Goal: Task Accomplishment & Management: Use online tool/utility

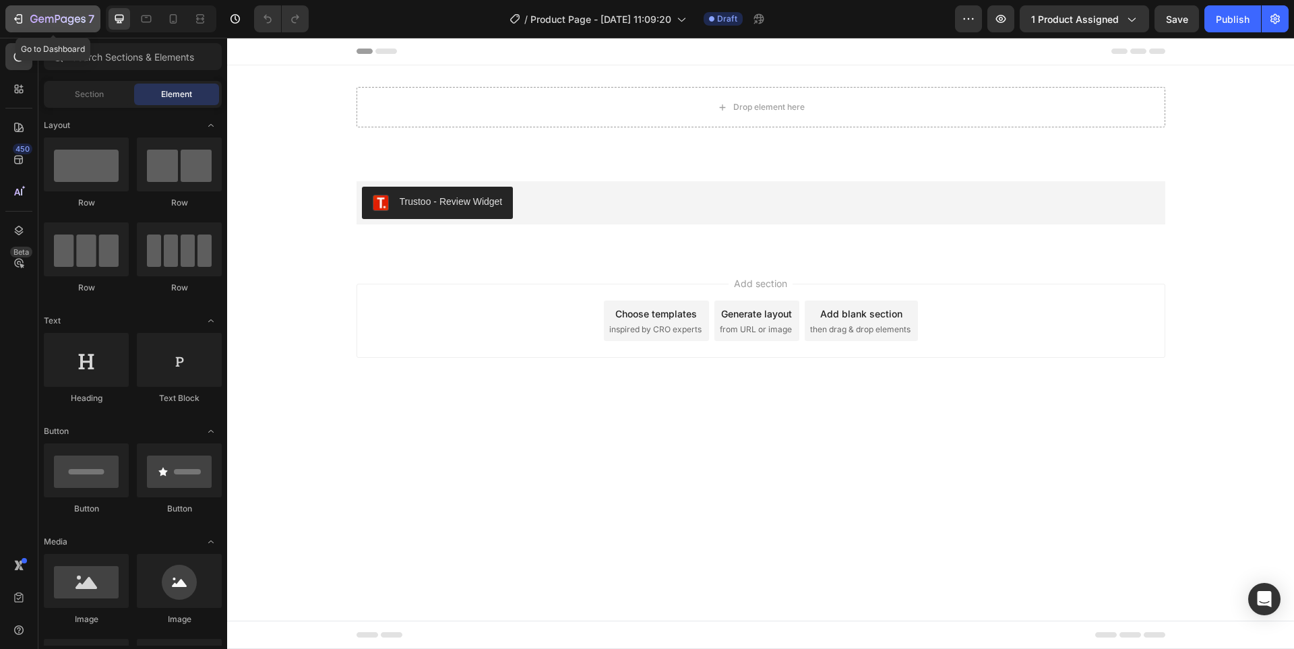
click at [29, 24] on div "7" at bounding box center [52, 19] width 83 height 16
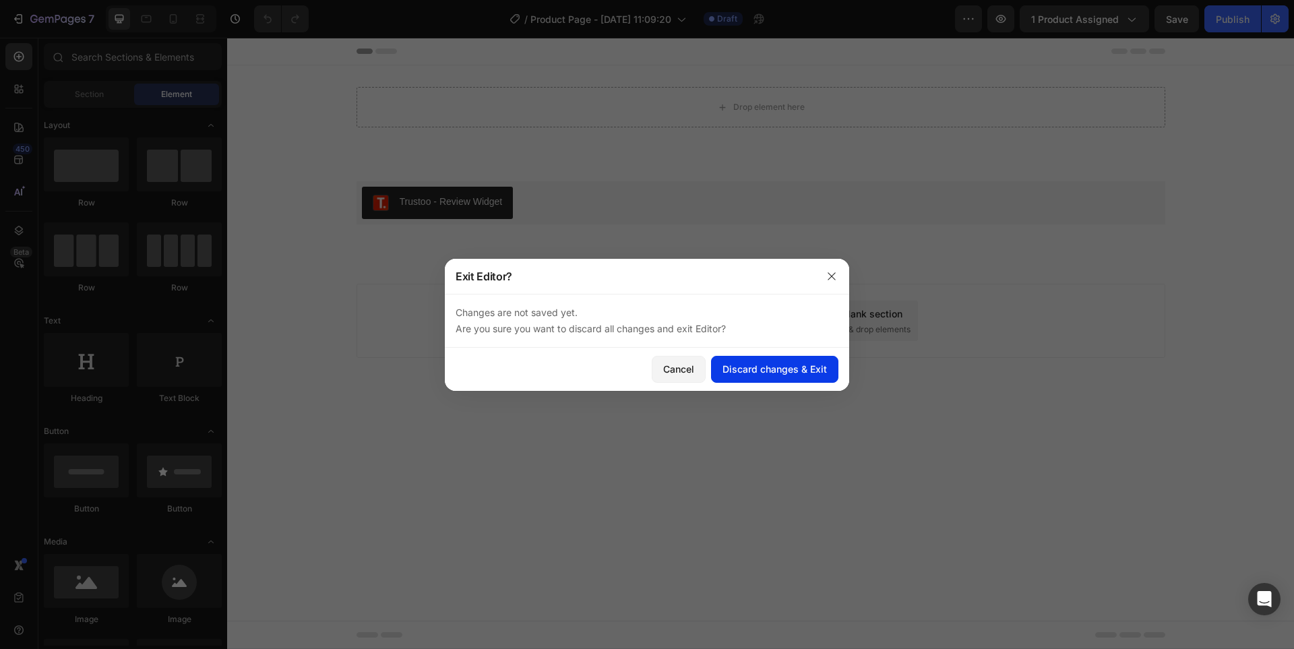
click at [767, 366] on div "Discard changes & Exit" at bounding box center [774, 369] width 104 height 14
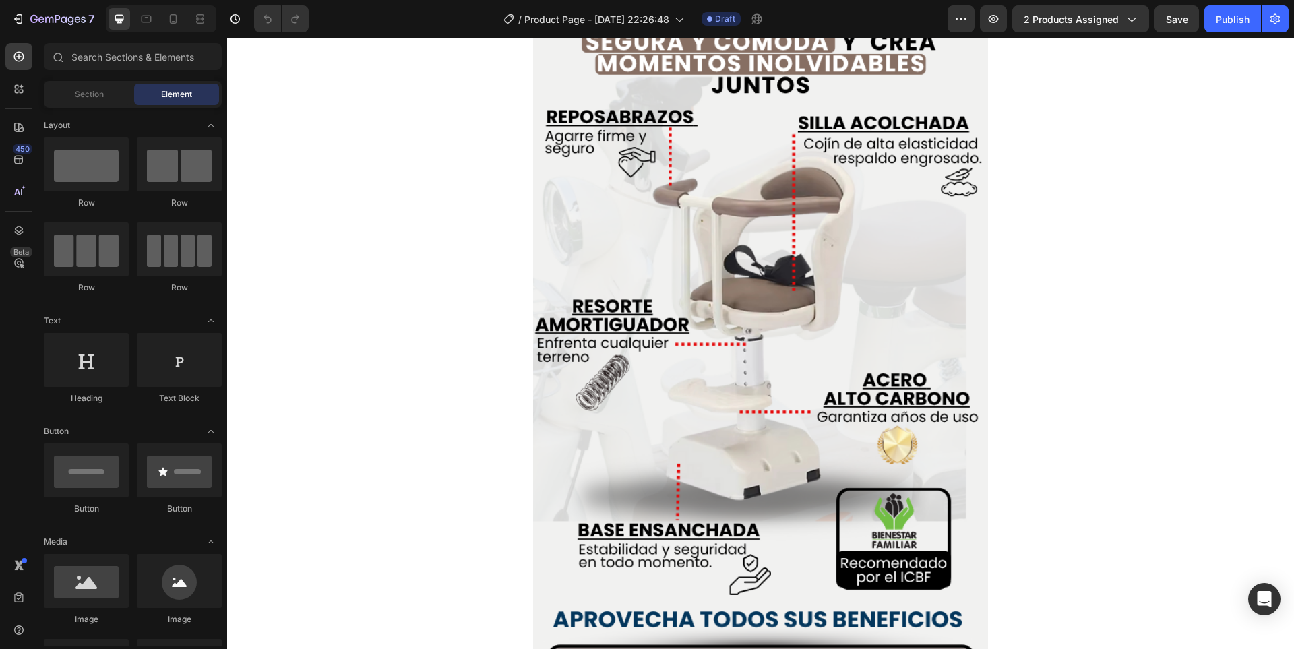
scroll to position [1078, 0]
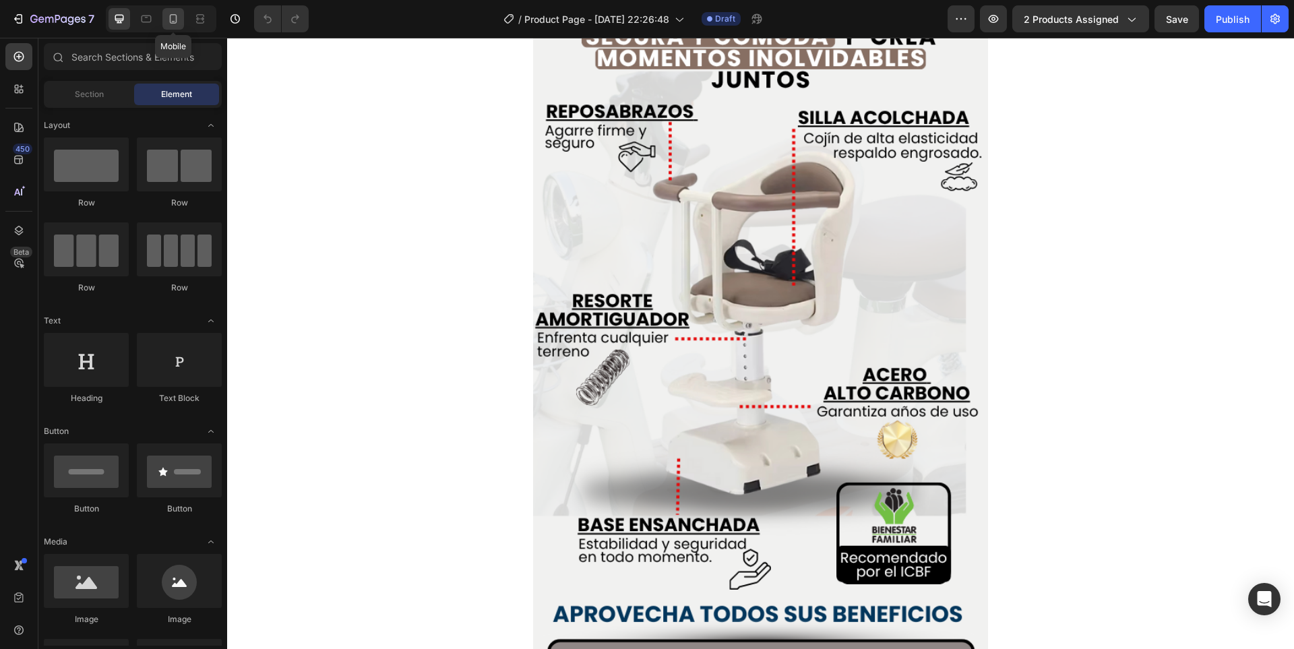
click at [166, 24] on icon at bounding box center [172, 18] width 13 height 13
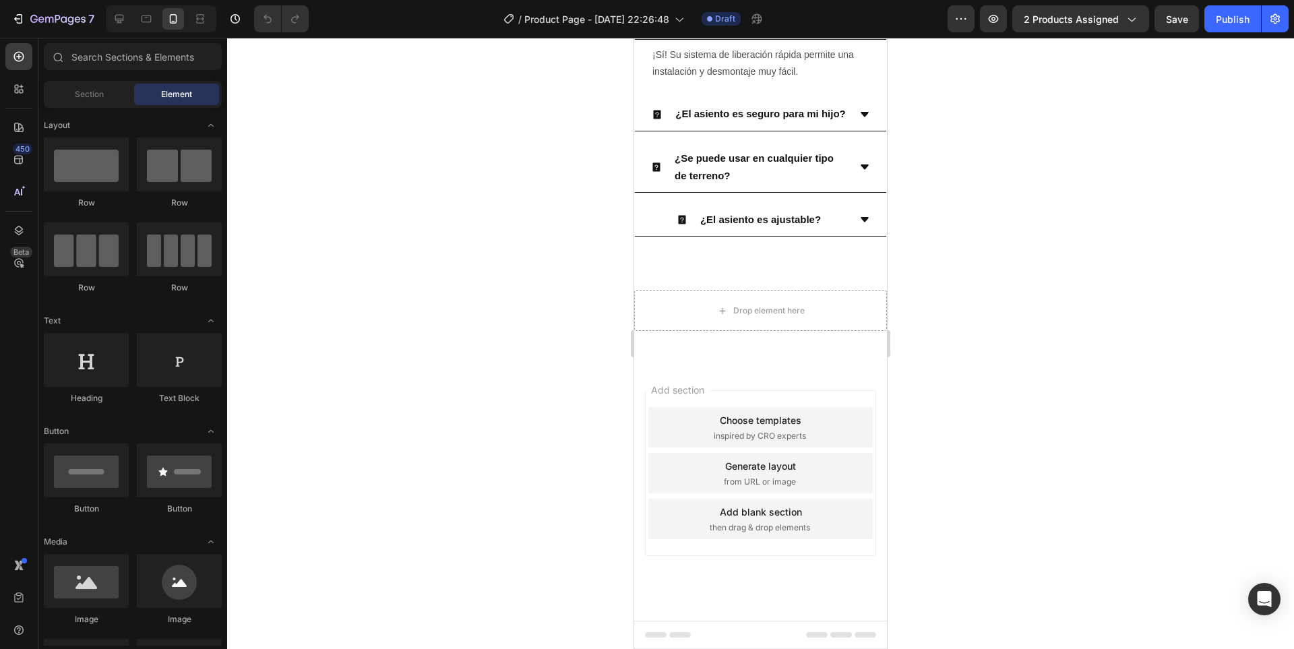
scroll to position [2447, 0]
click at [685, 331] on div "Drop element here" at bounding box center [760, 310] width 253 height 40
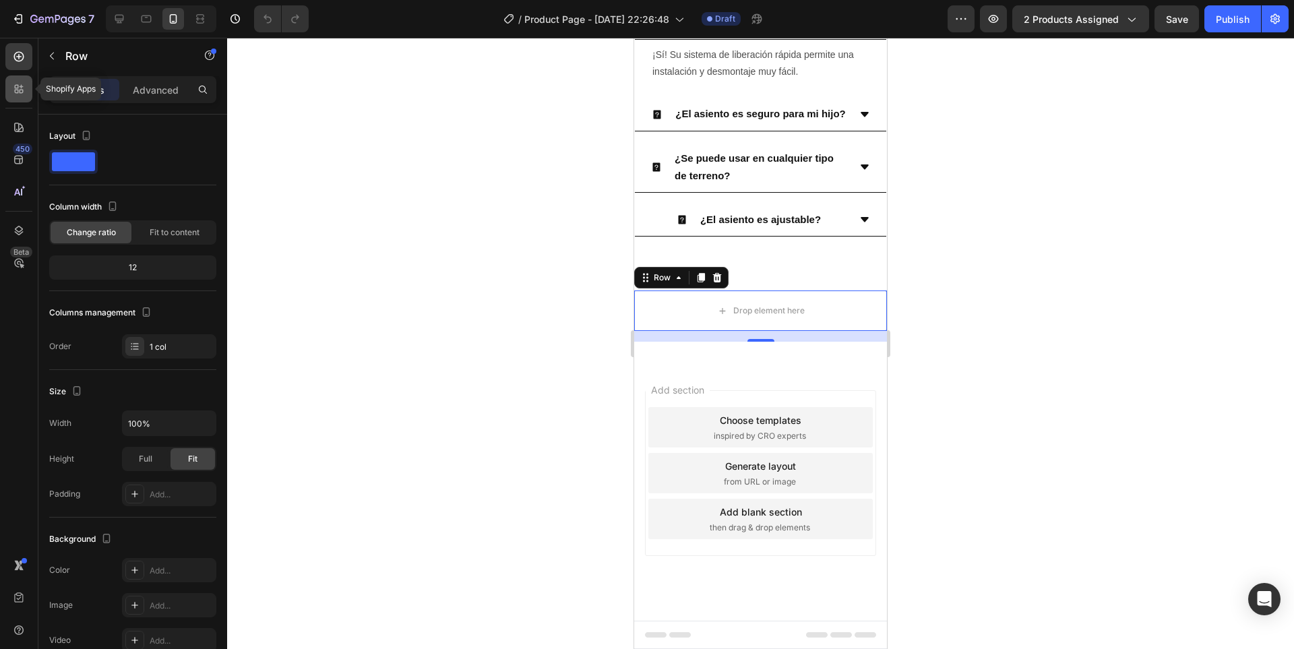
click at [13, 86] on icon at bounding box center [18, 88] width 13 height 13
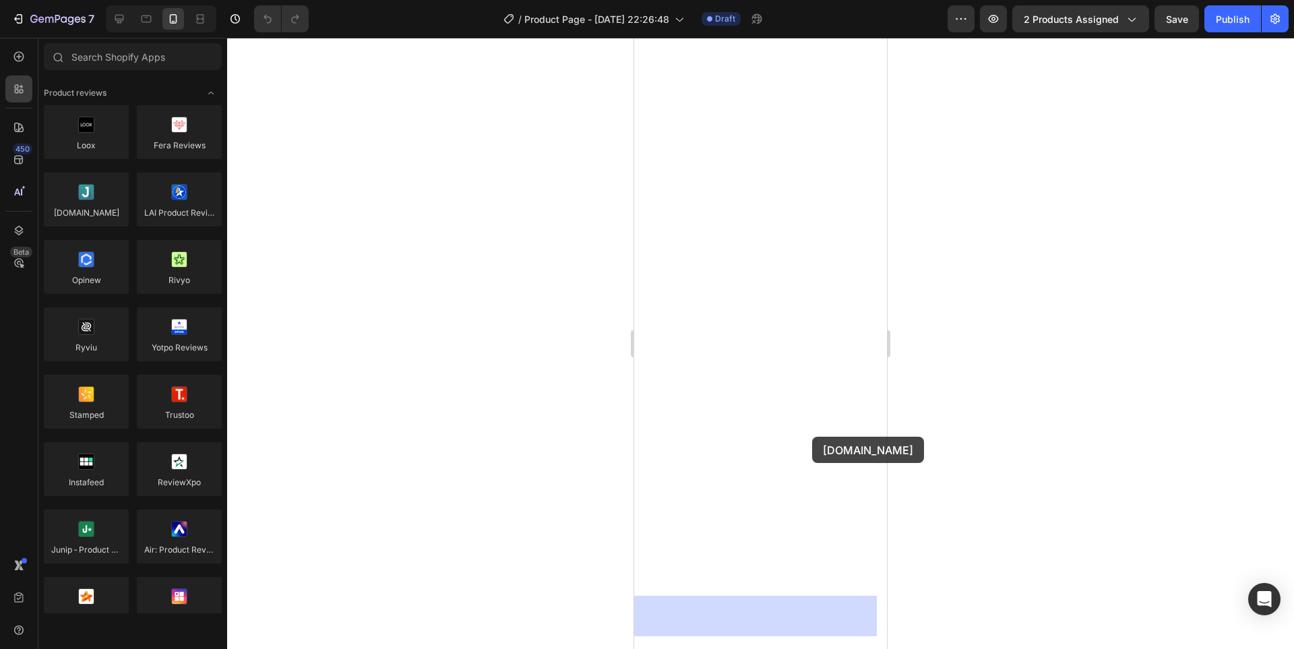
drag, startPoint x: 710, startPoint y: 229, endPoint x: 812, endPoint y: 437, distance: 231.1
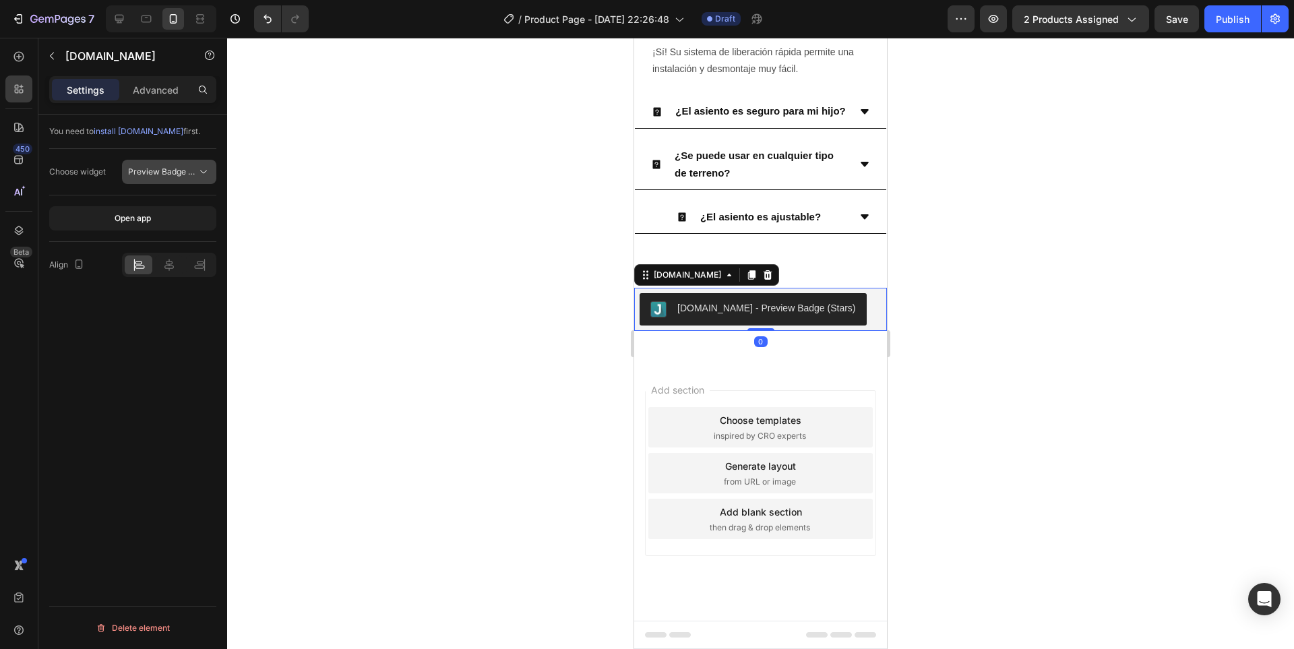
click at [184, 173] on span "Preview Badge (Stars)" at bounding box center [171, 171] width 86 height 10
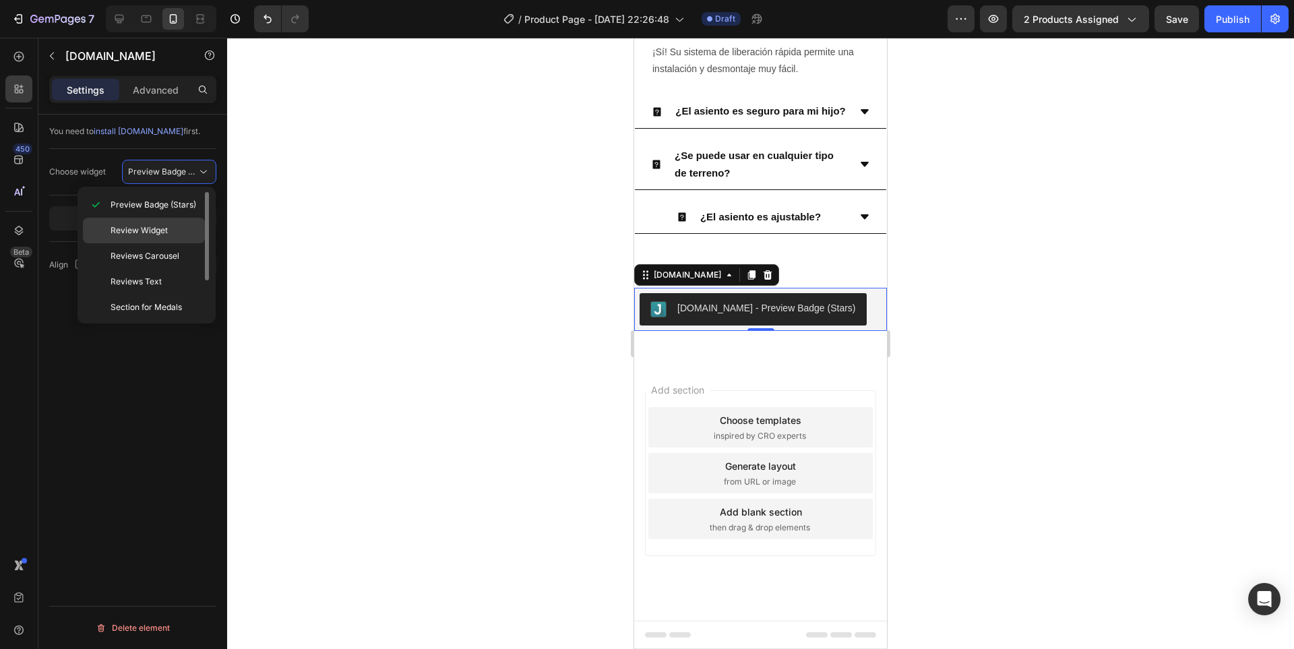
click at [165, 227] on span "Review Widget" at bounding box center [138, 230] width 57 height 12
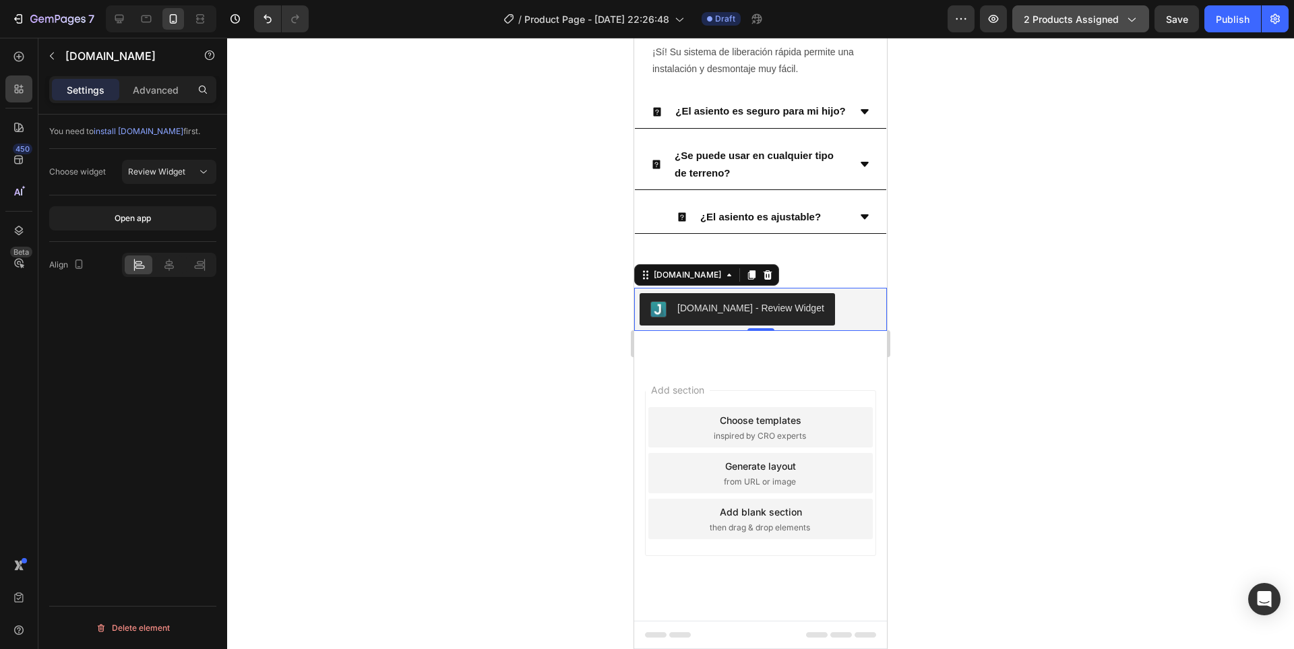
click at [1062, 22] on span "2 products assigned" at bounding box center [1070, 19] width 95 height 14
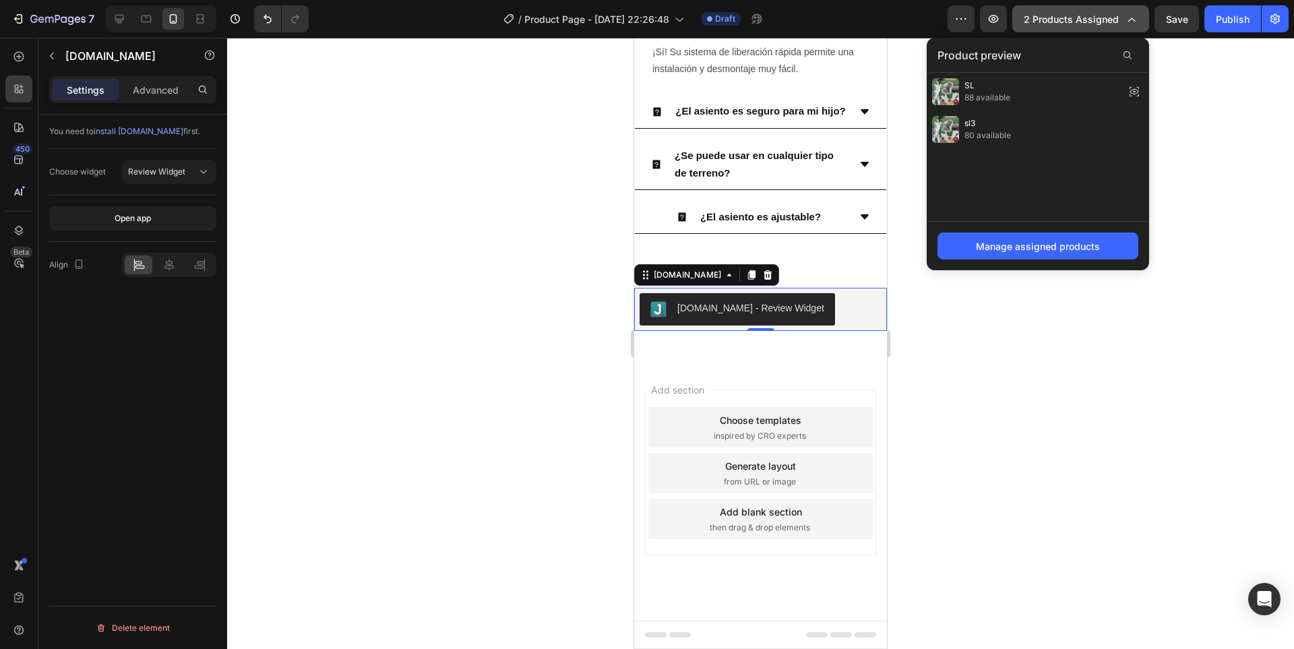
click at [1062, 22] on span "2 products assigned" at bounding box center [1070, 19] width 95 height 14
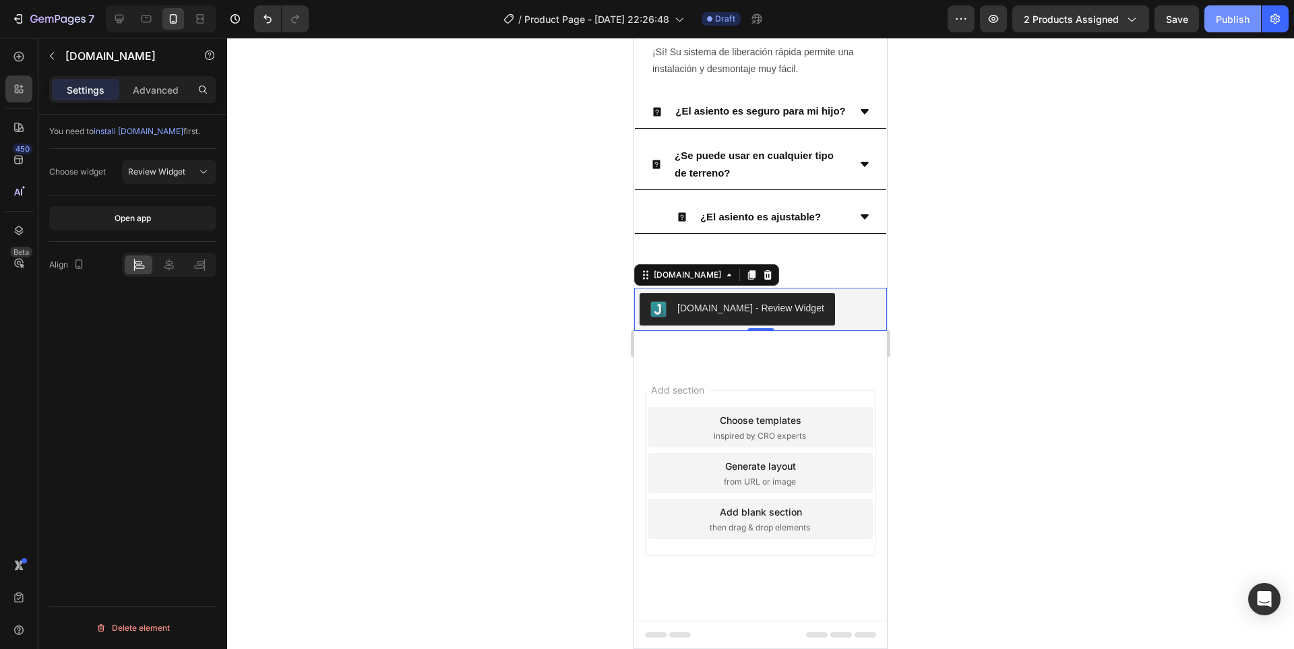
click at [1229, 22] on div "Publish" at bounding box center [1232, 19] width 34 height 14
click at [35, 22] on icon "button" at bounding box center [33, 19] width 7 height 8
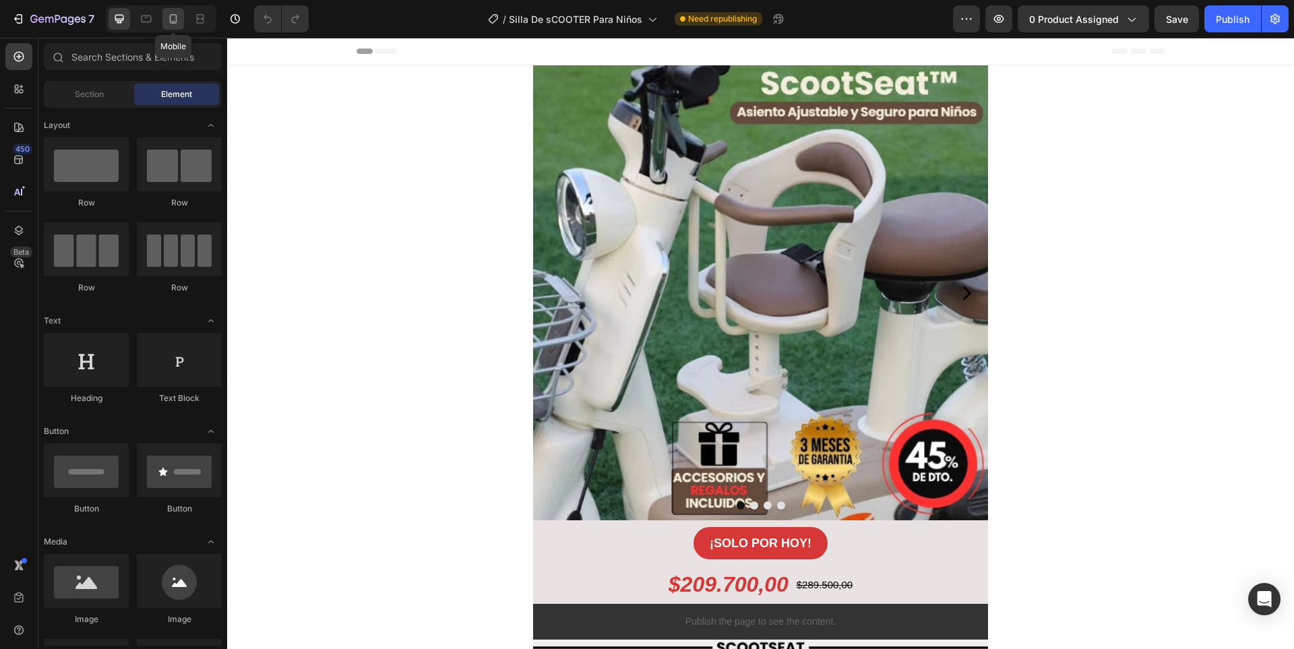
click at [172, 20] on icon at bounding box center [172, 18] width 13 height 13
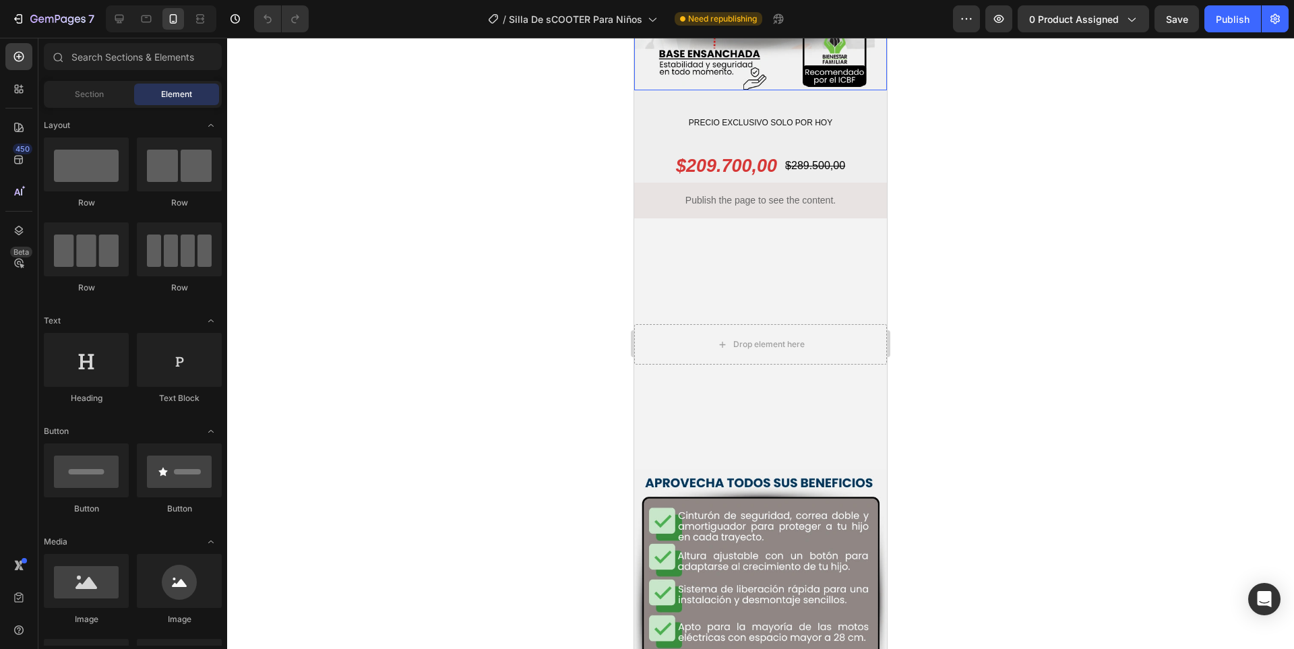
scroll to position [674, 0]
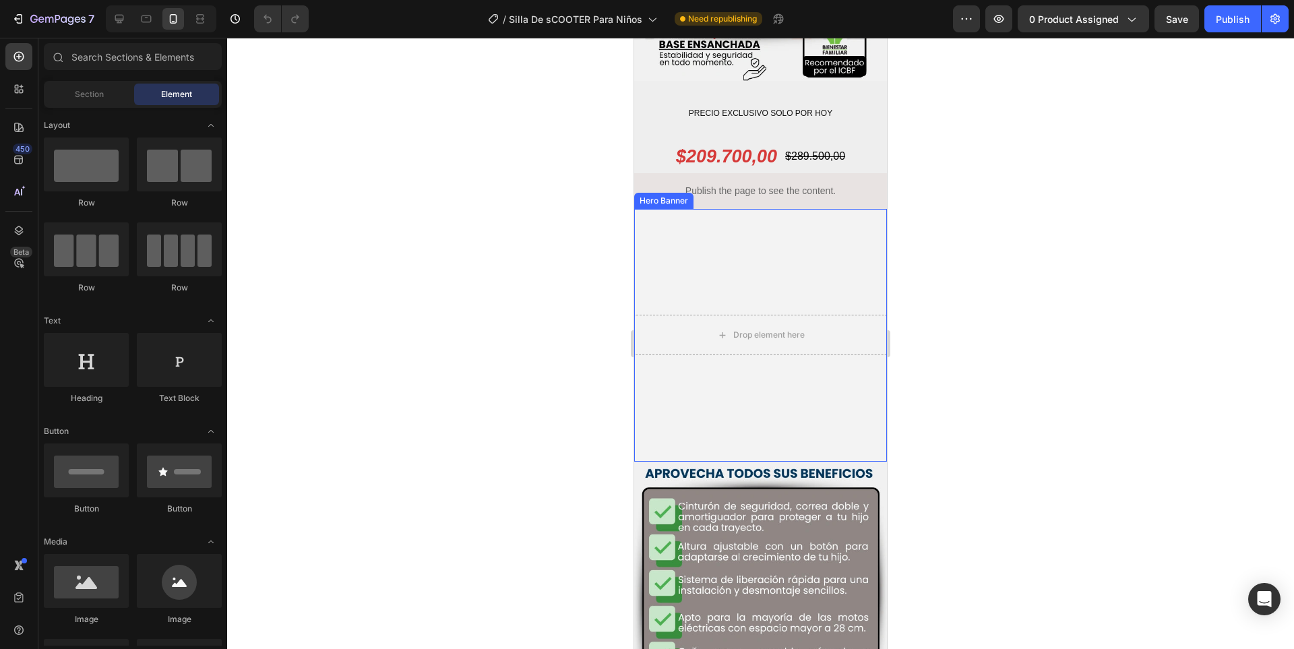
click at [841, 275] on video "Background Image" at bounding box center [760, 335] width 253 height 253
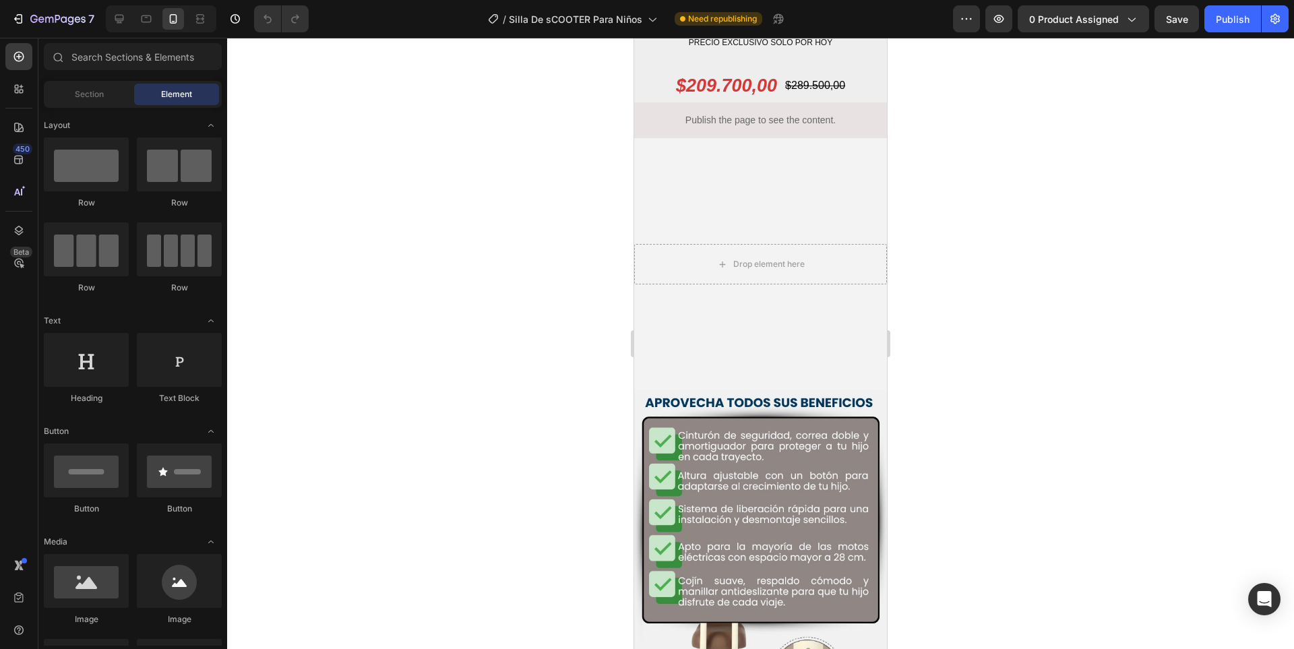
scroll to position [0, 0]
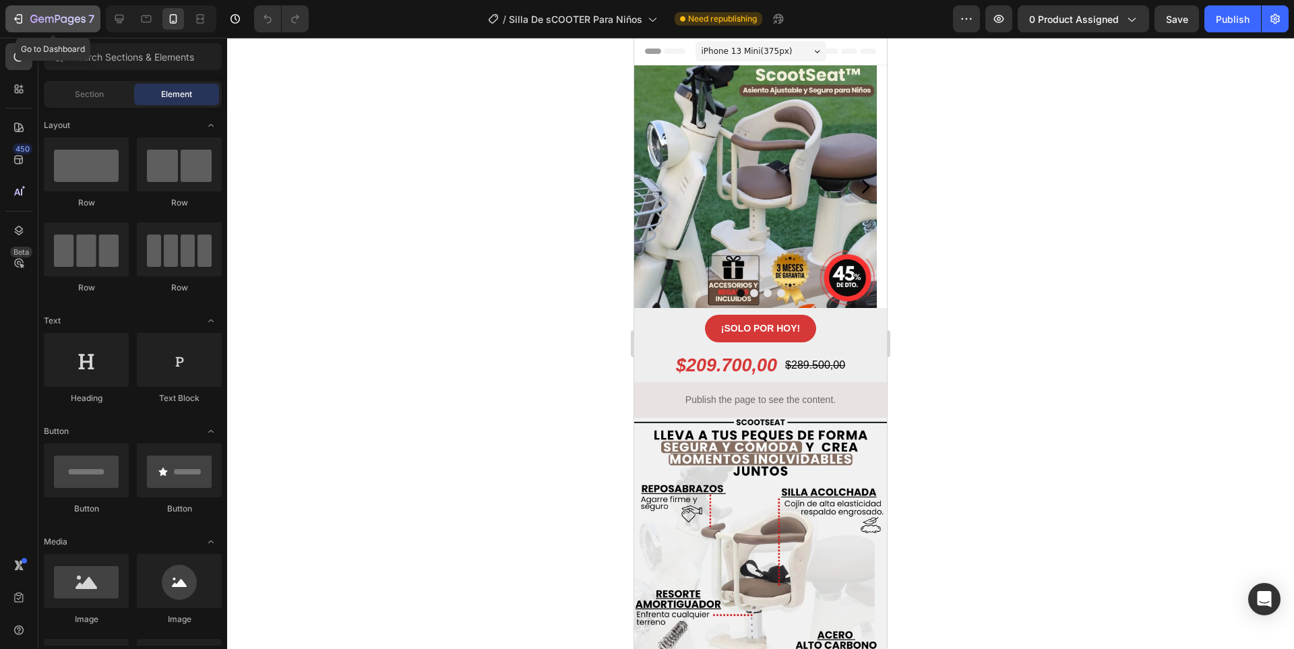
click at [30, 28] on button "7" at bounding box center [52, 18] width 95 height 27
click at [20, 11] on div "7" at bounding box center [52, 19] width 83 height 16
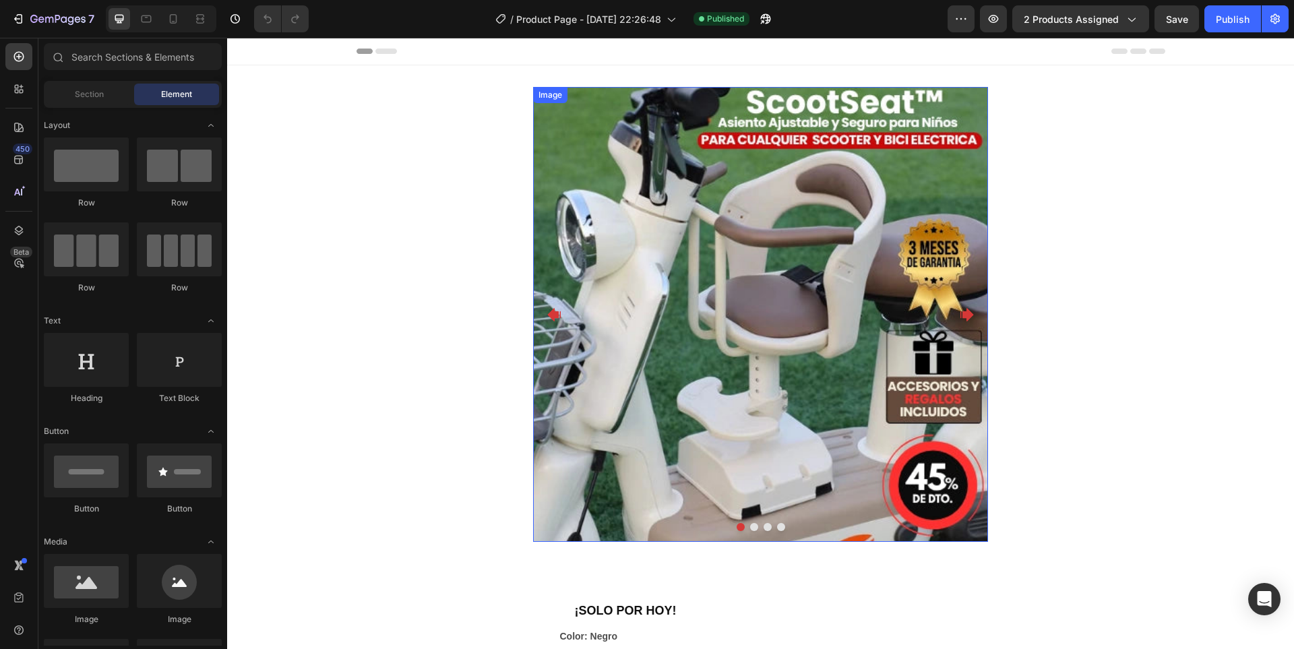
click at [773, 294] on img at bounding box center [760, 314] width 455 height 455
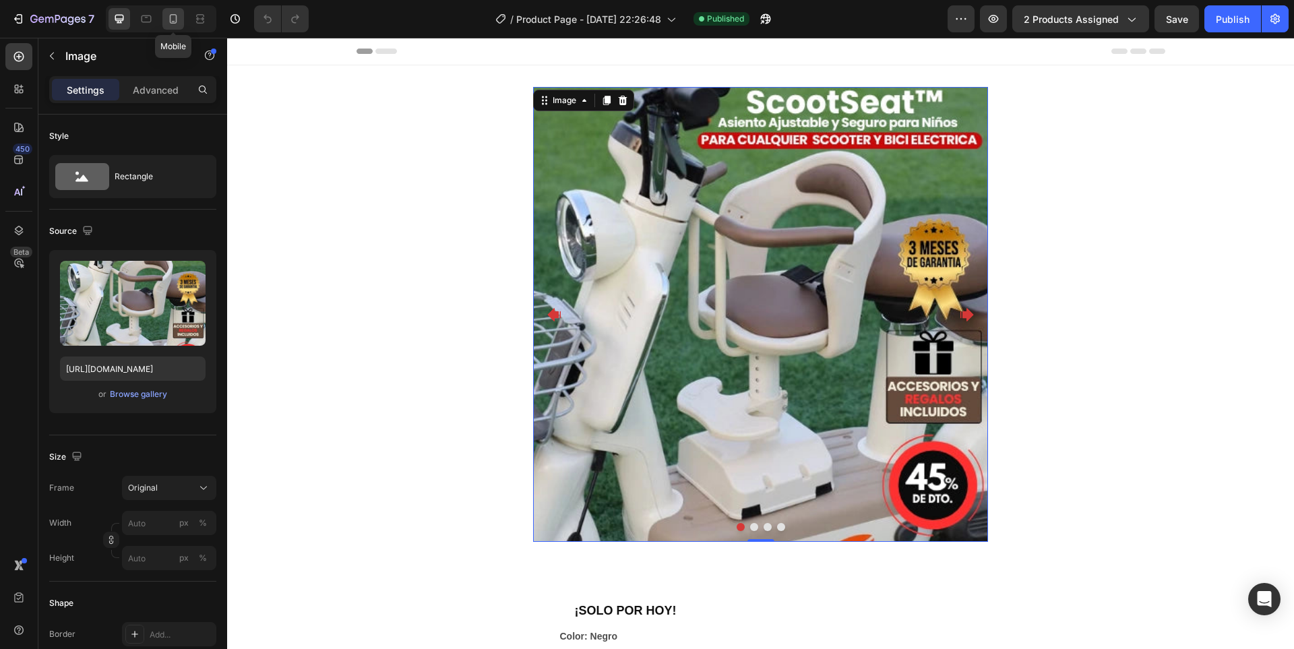
click at [171, 20] on icon at bounding box center [172, 18] width 13 height 13
type input "https://cdn.shopify.com/s/files/1/0958/7359/7716/files/gempages_576651527570064…"
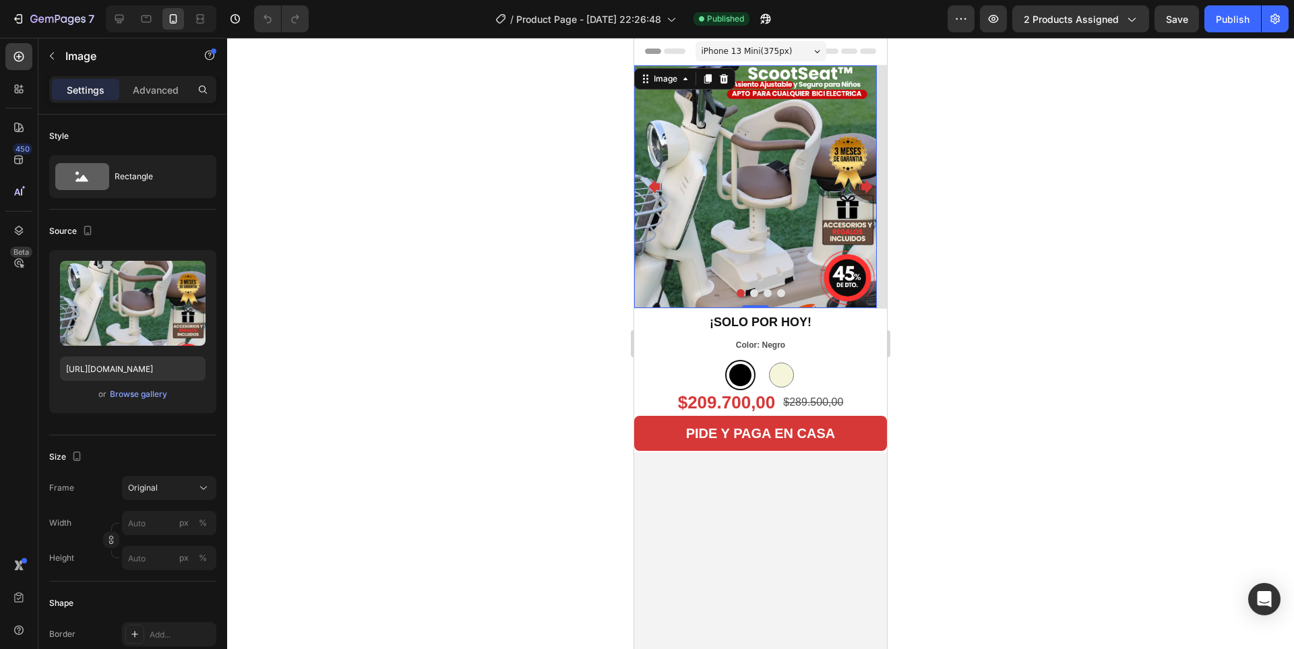
click at [786, 229] on img at bounding box center [755, 186] width 243 height 243
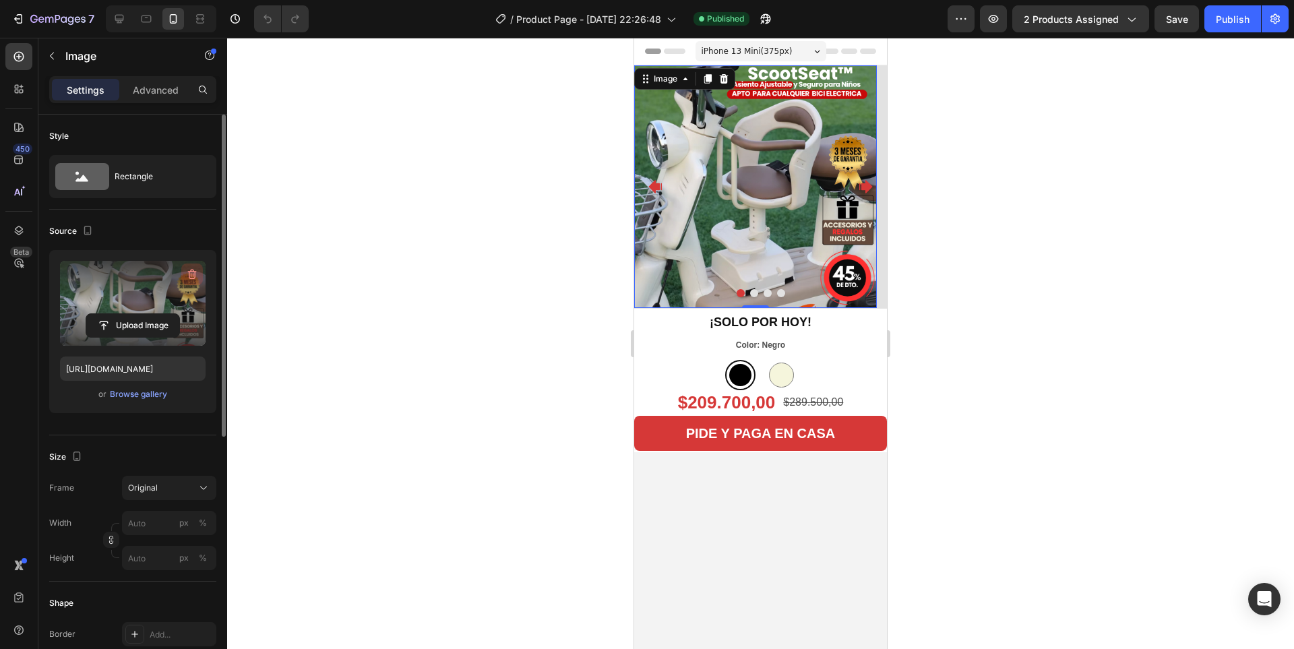
click at [187, 276] on icon "button" at bounding box center [191, 273] width 13 height 13
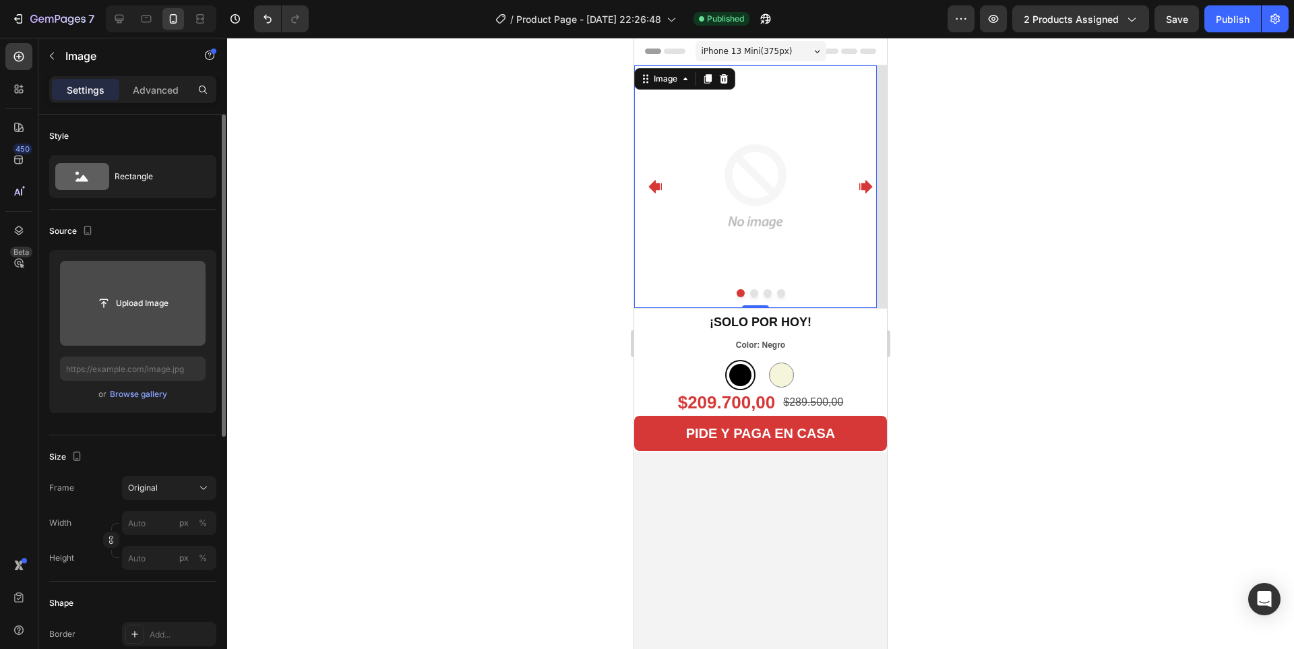
click at [149, 296] on input "file" at bounding box center [132, 303] width 93 height 23
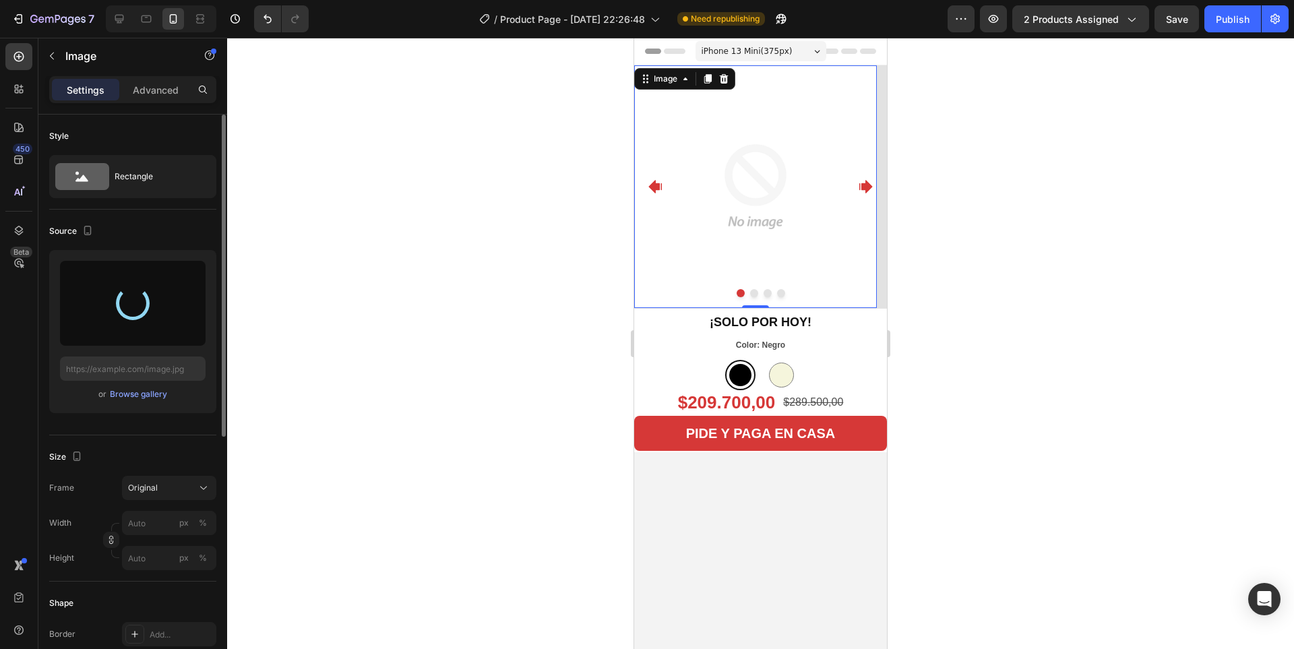
type input "https://cdn.shopify.com/s/files/1/0958/7359/7716/files/gempages_576651527570064…"
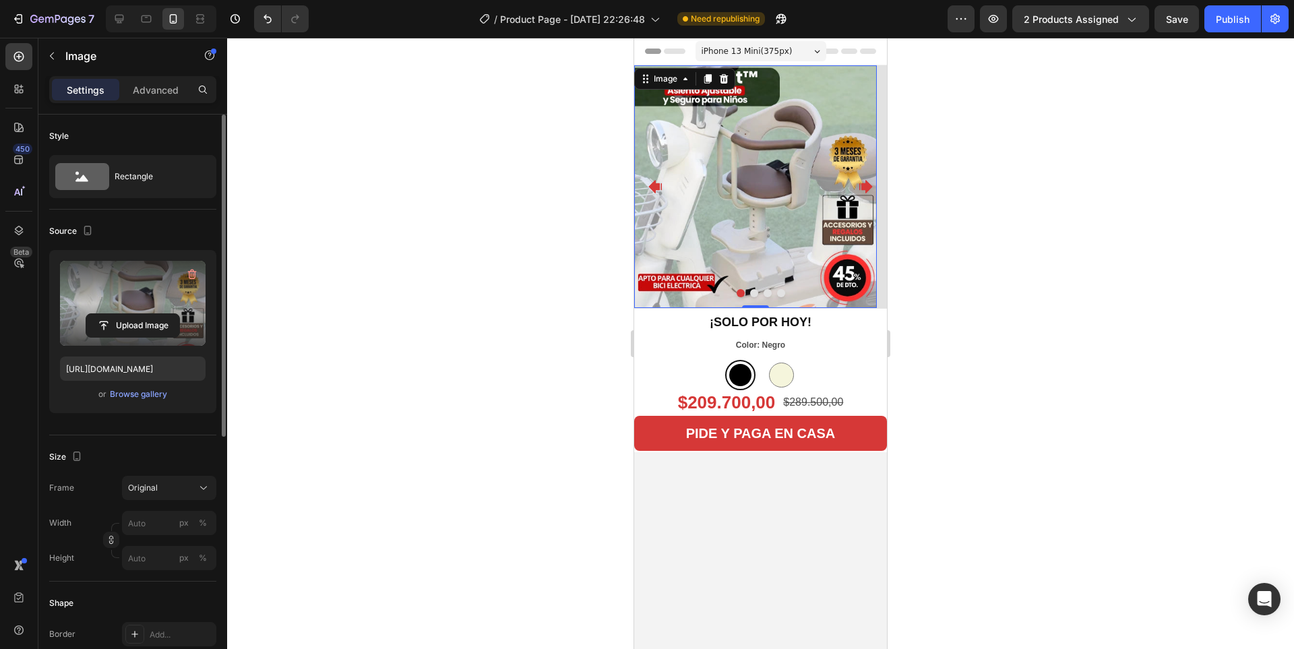
click at [1081, 274] on div at bounding box center [760, 343] width 1066 height 611
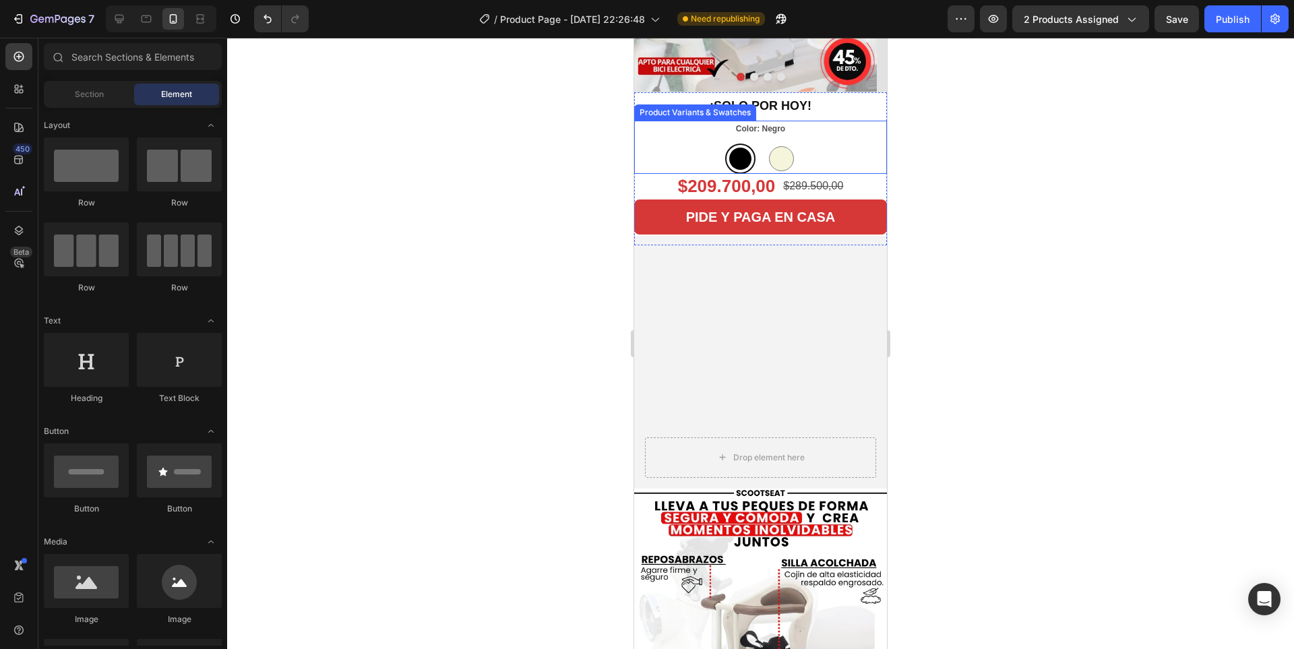
scroll to position [269, 0]
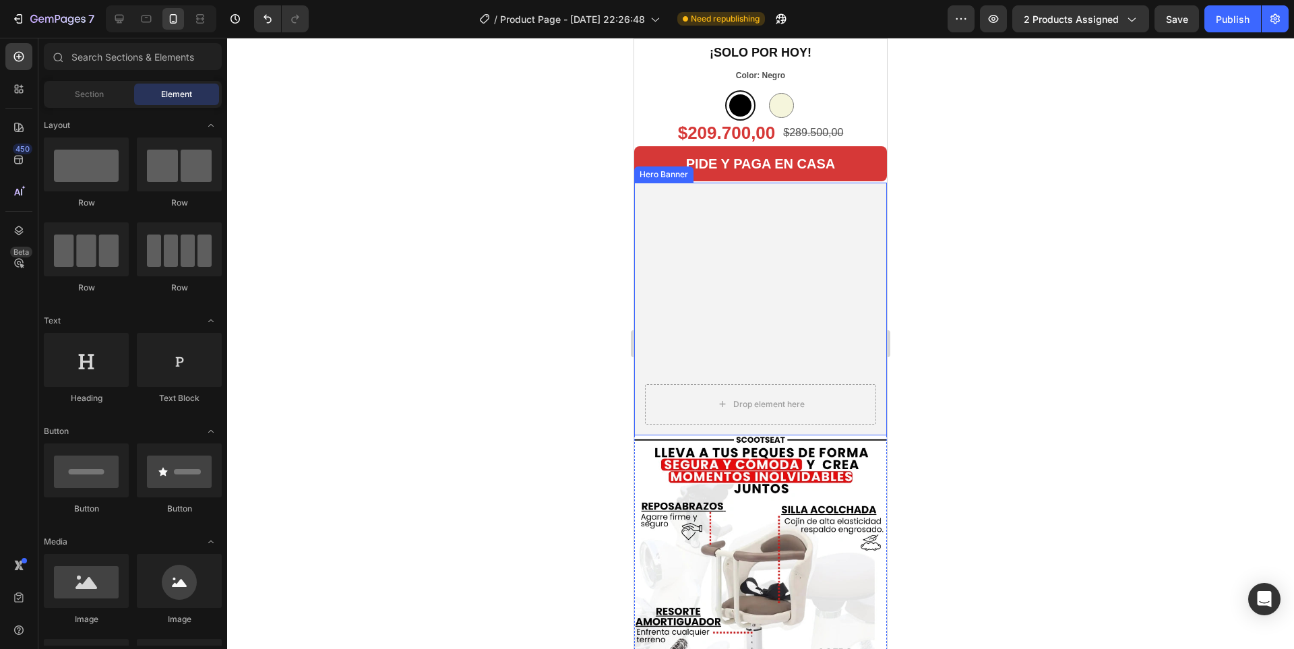
click at [792, 336] on video "Background Image" at bounding box center [760, 309] width 253 height 253
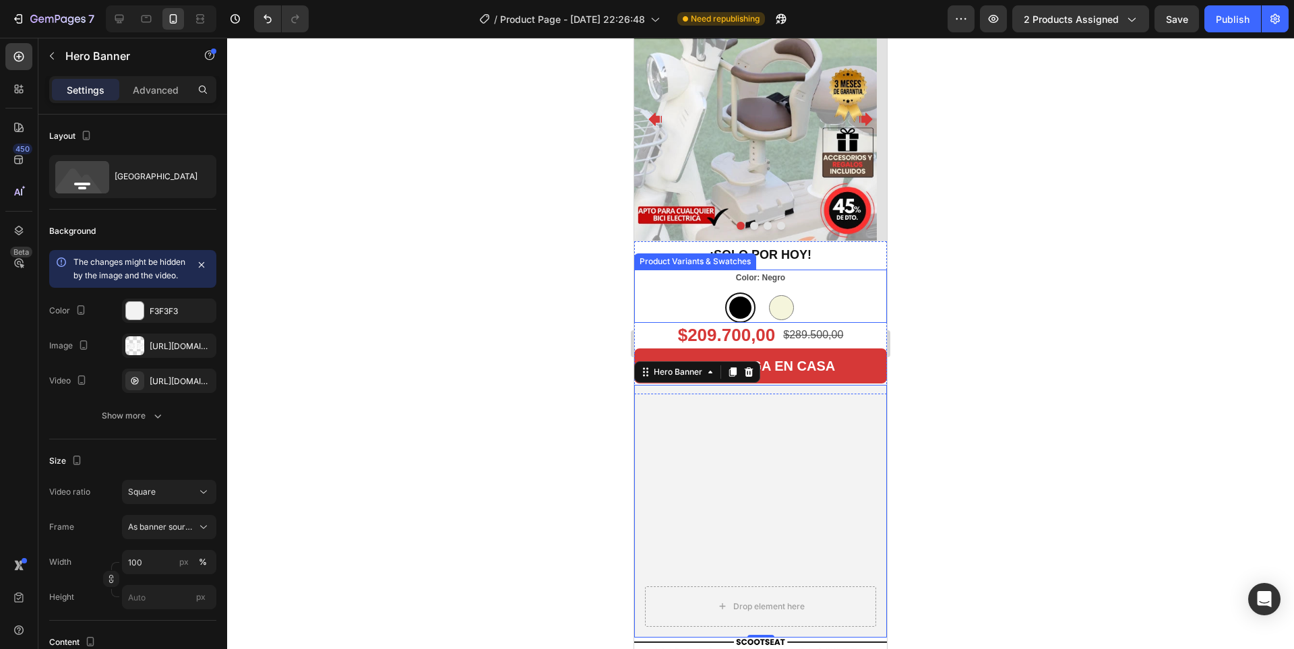
scroll to position [0, 0]
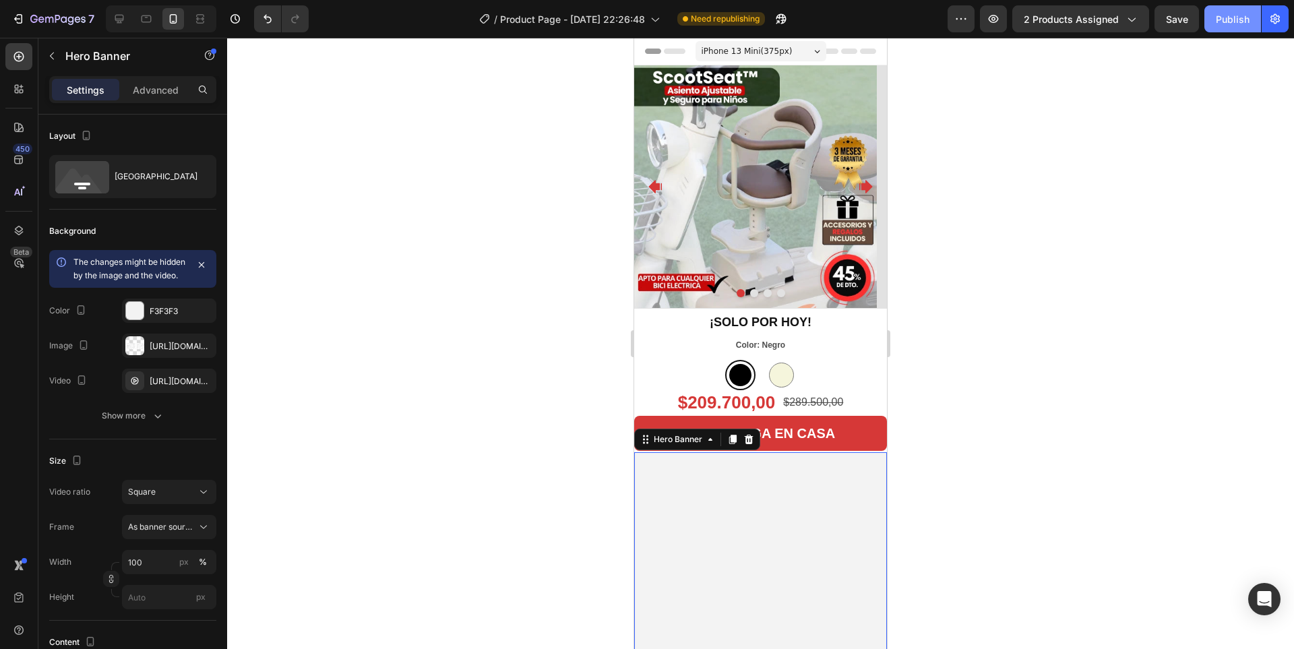
click at [1235, 16] on div "Publish" at bounding box center [1232, 19] width 34 height 14
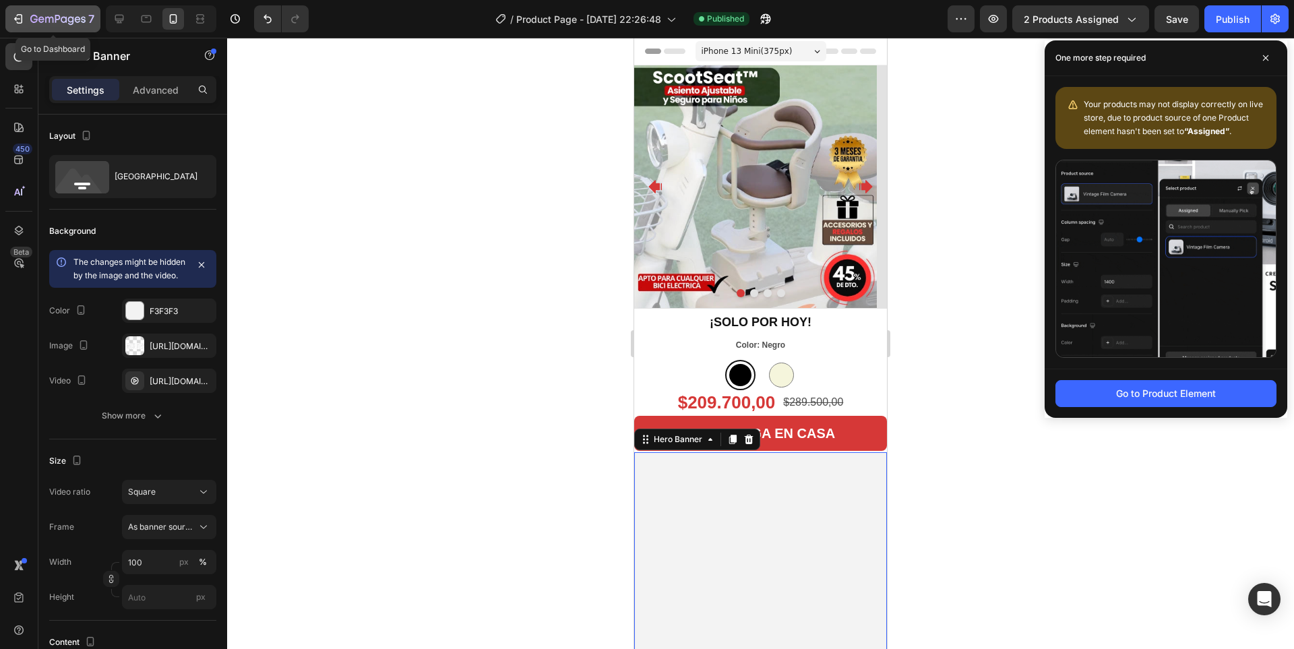
click at [21, 20] on icon "button" at bounding box center [17, 18] width 13 height 13
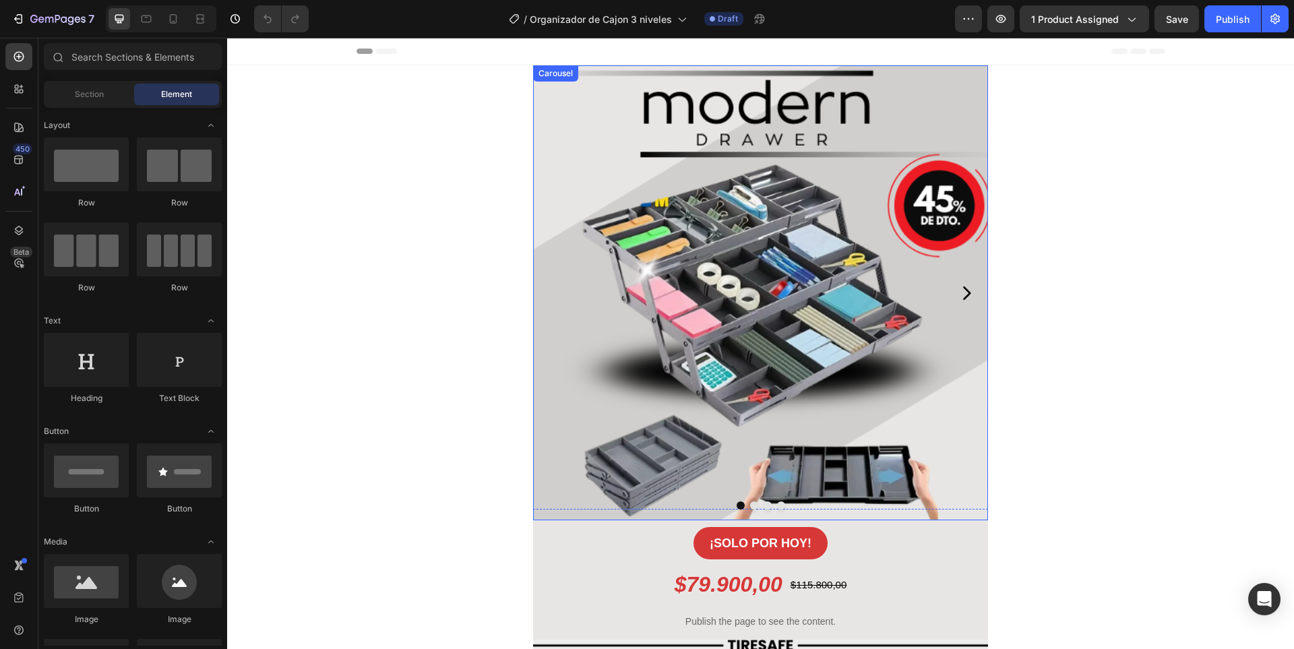
click at [963, 290] on icon "Carousel Next Arrow" at bounding box center [966, 292] width 7 height 13
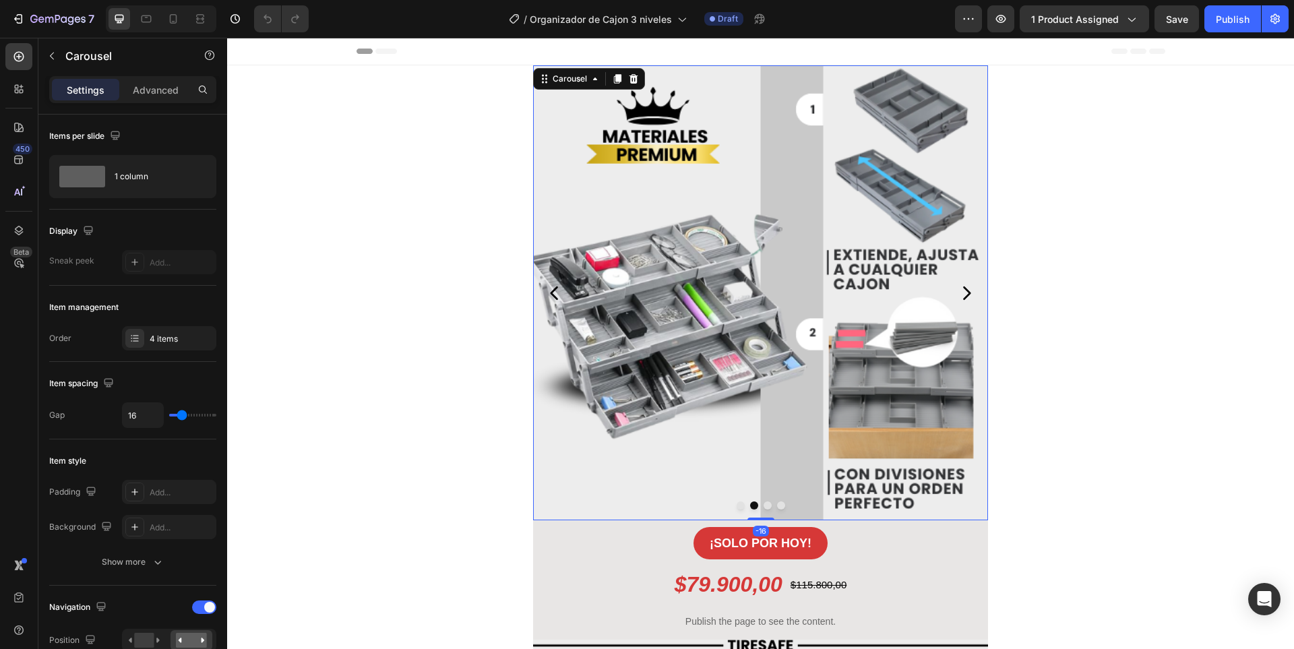
click at [963, 290] on icon "Carousel Next Arrow" at bounding box center [966, 292] width 7 height 13
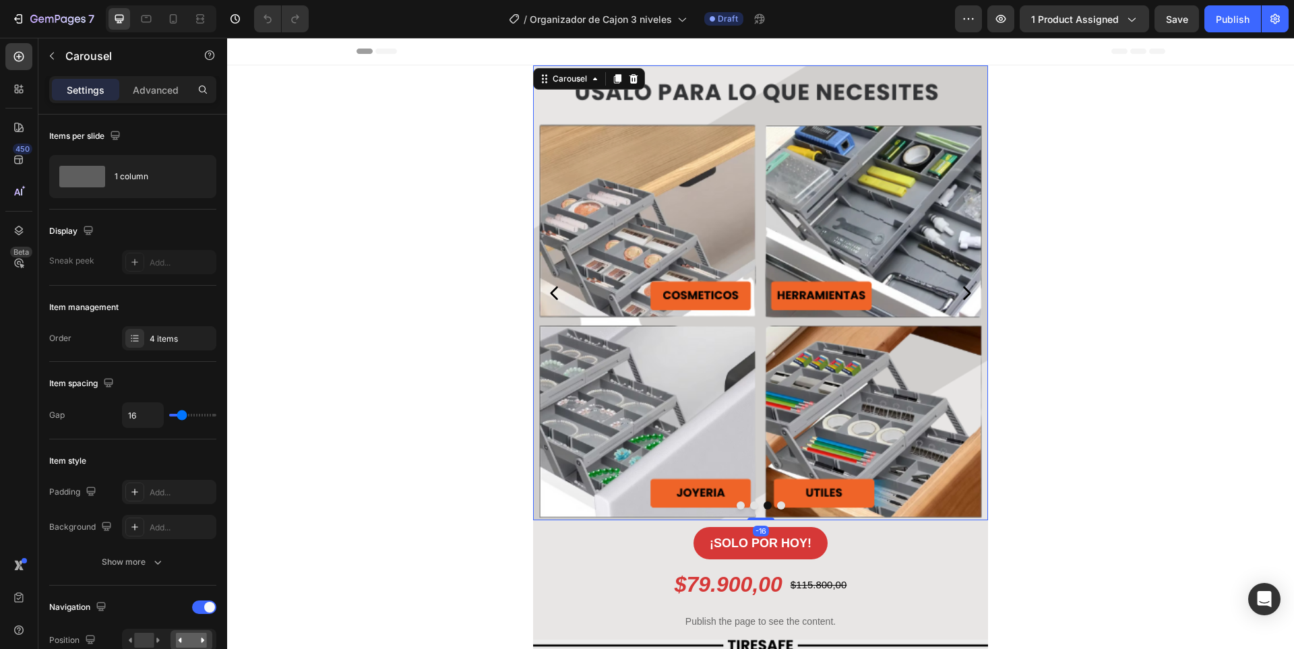
click at [963, 290] on icon "Carousel Next Arrow" at bounding box center [966, 292] width 7 height 13
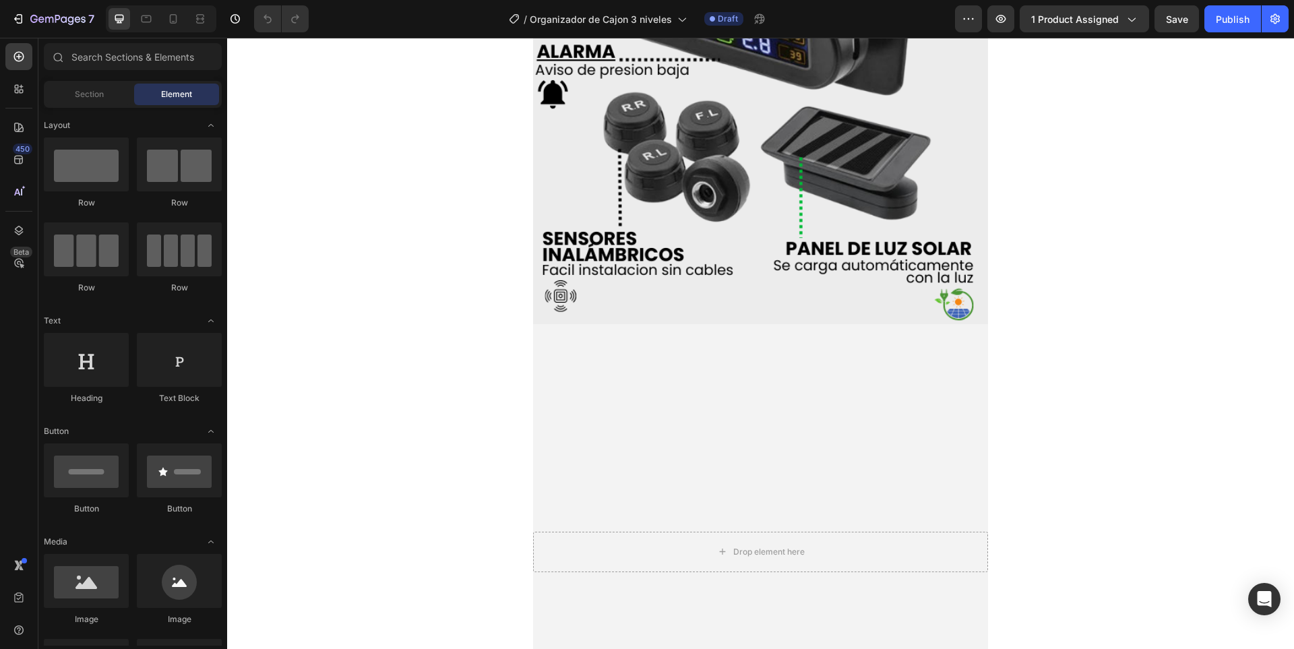
scroll to position [947, 0]
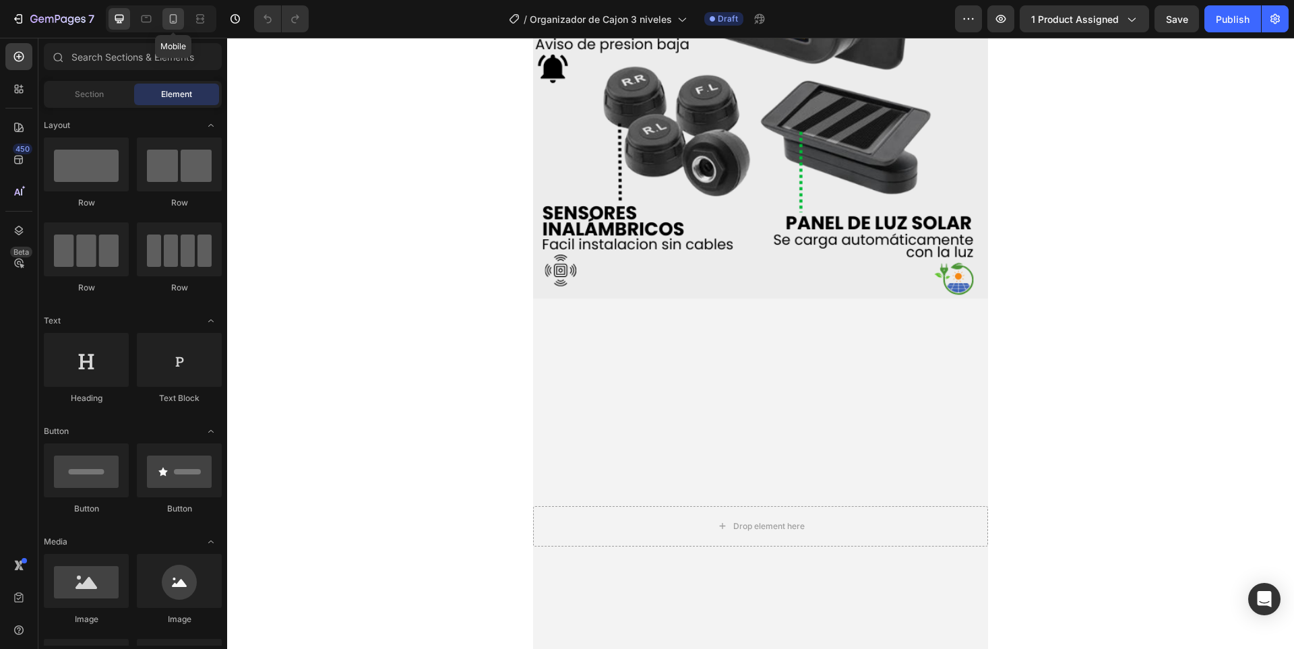
click at [168, 18] on icon at bounding box center [172, 18] width 13 height 13
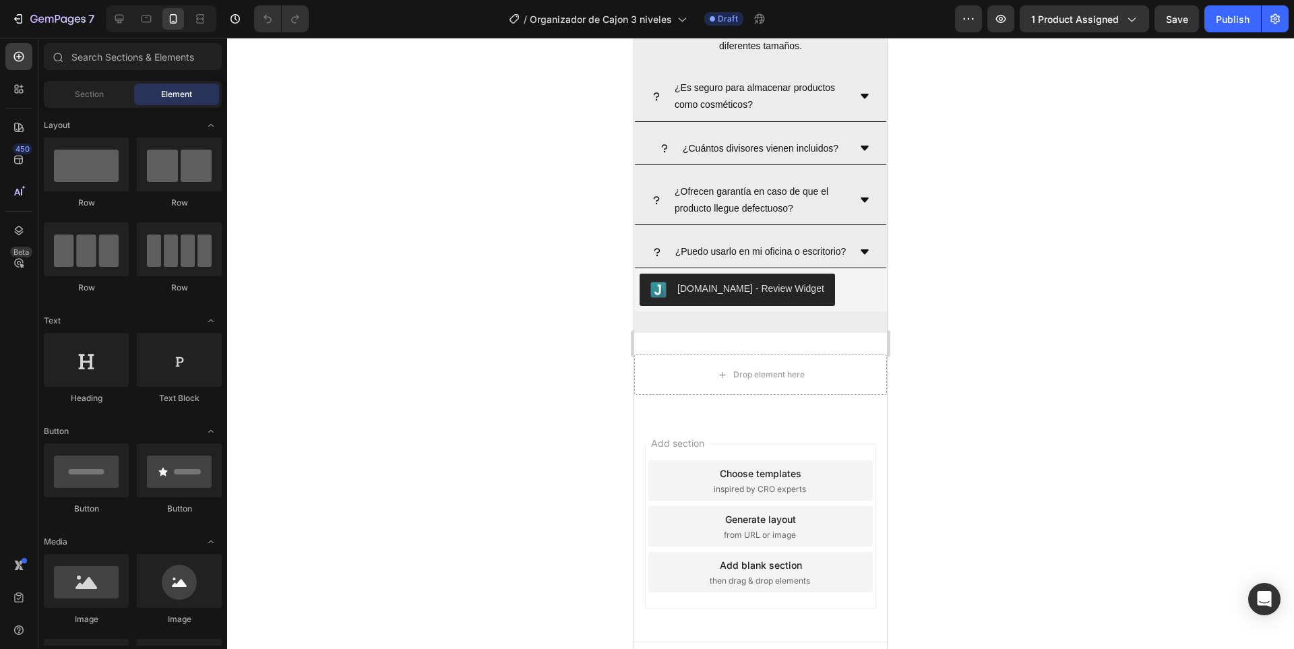
scroll to position [3207, 0]
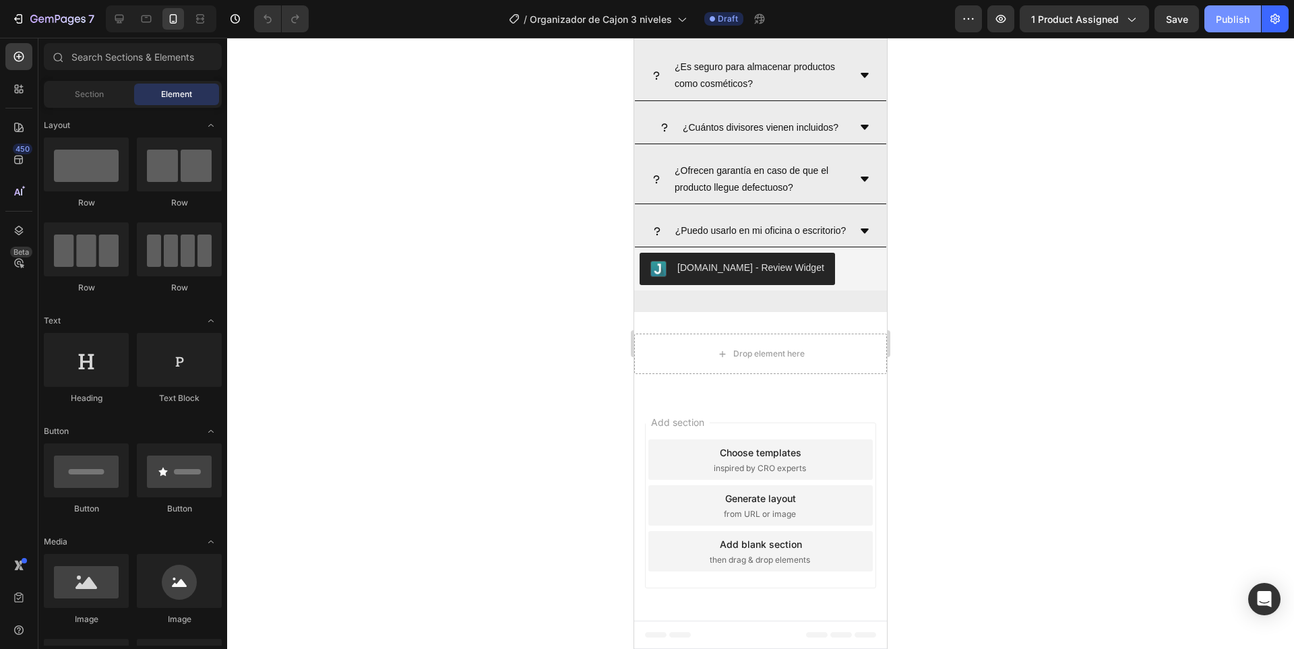
click at [1235, 23] on div "Publish" at bounding box center [1232, 19] width 34 height 14
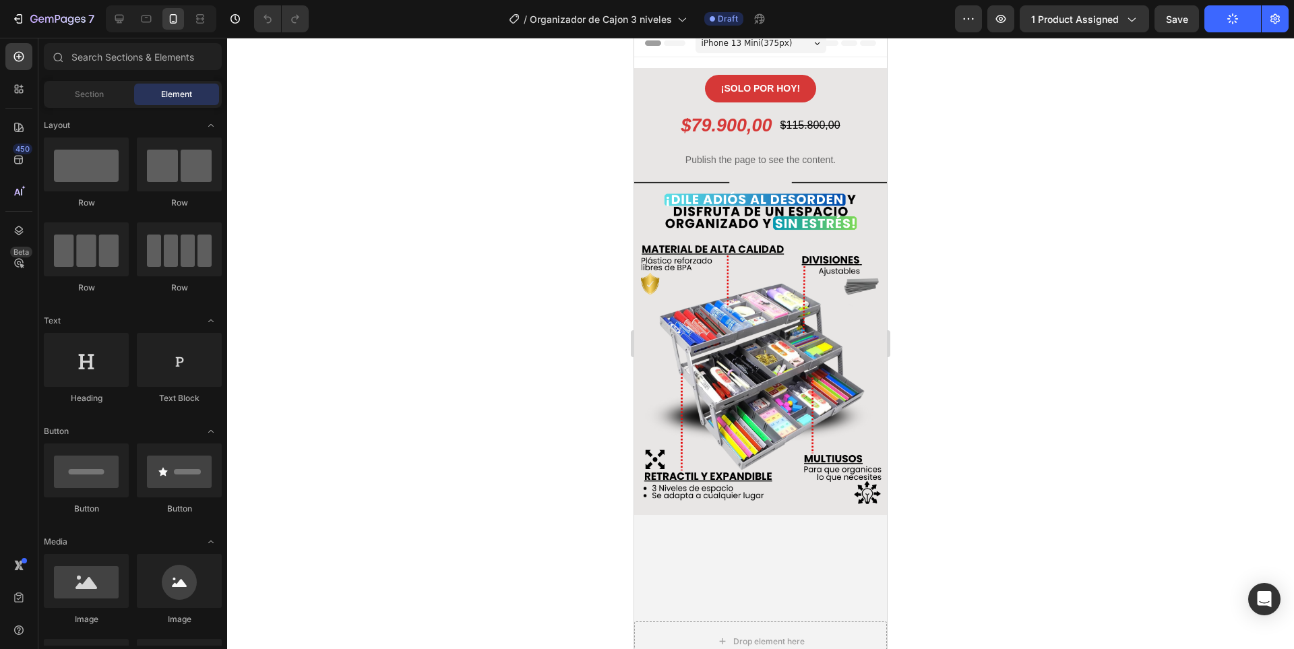
scroll to position [0, 0]
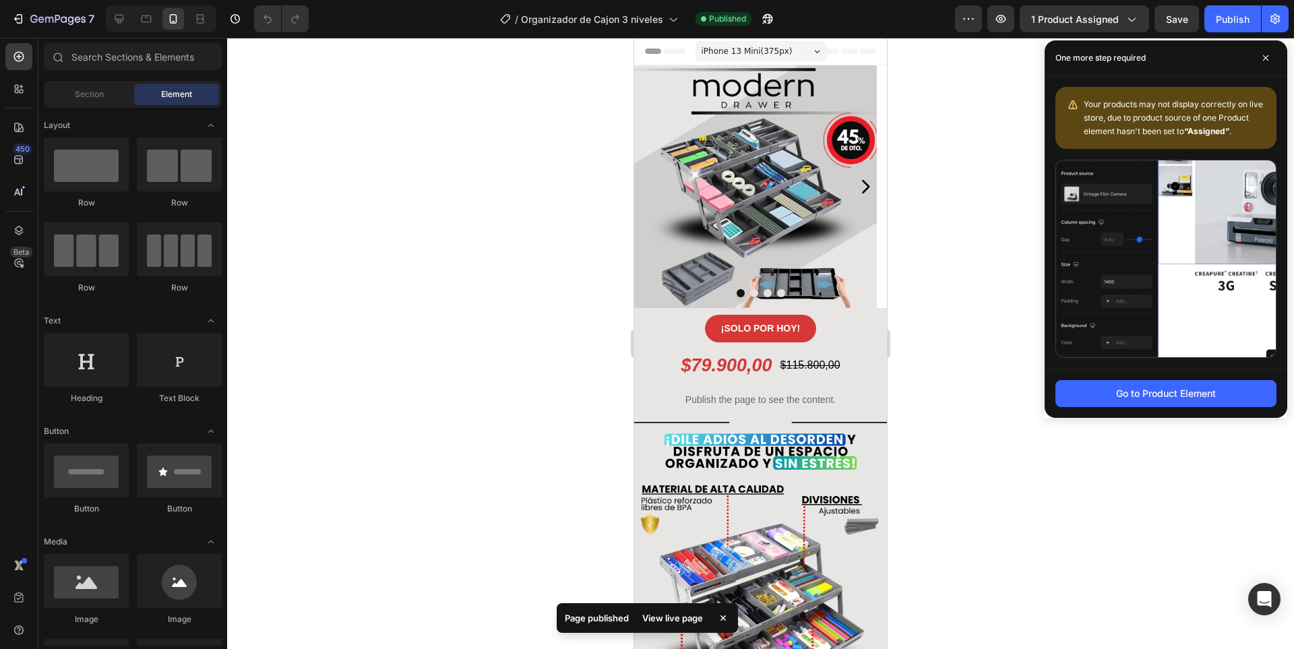
click at [955, 78] on div at bounding box center [760, 343] width 1066 height 611
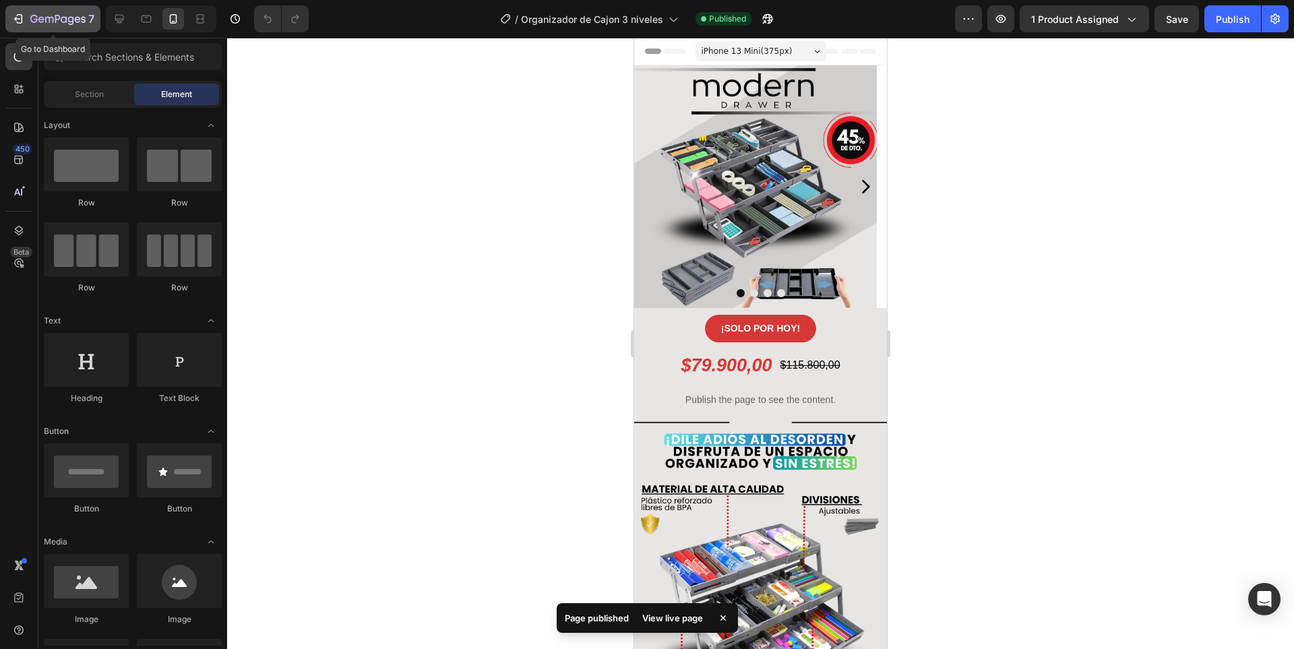
click at [15, 16] on icon "button" at bounding box center [17, 18] width 13 height 13
